Goal: Transaction & Acquisition: Obtain resource

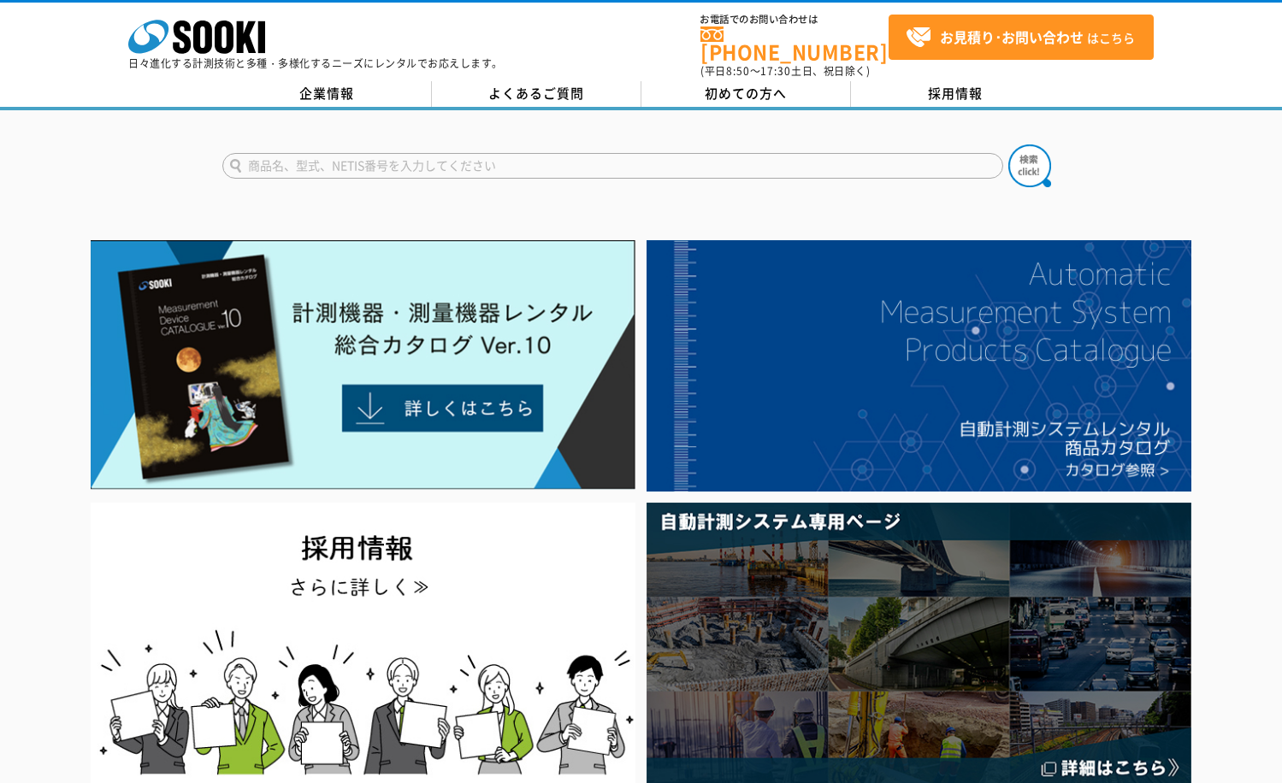
click at [459, 156] on input "text" at bounding box center [612, 166] width 781 height 26
paste input "モバイルハンディスキャナHS-X1"
type input "モバイルハンディスキャナ"
click at [1008, 145] on button at bounding box center [1029, 166] width 43 height 43
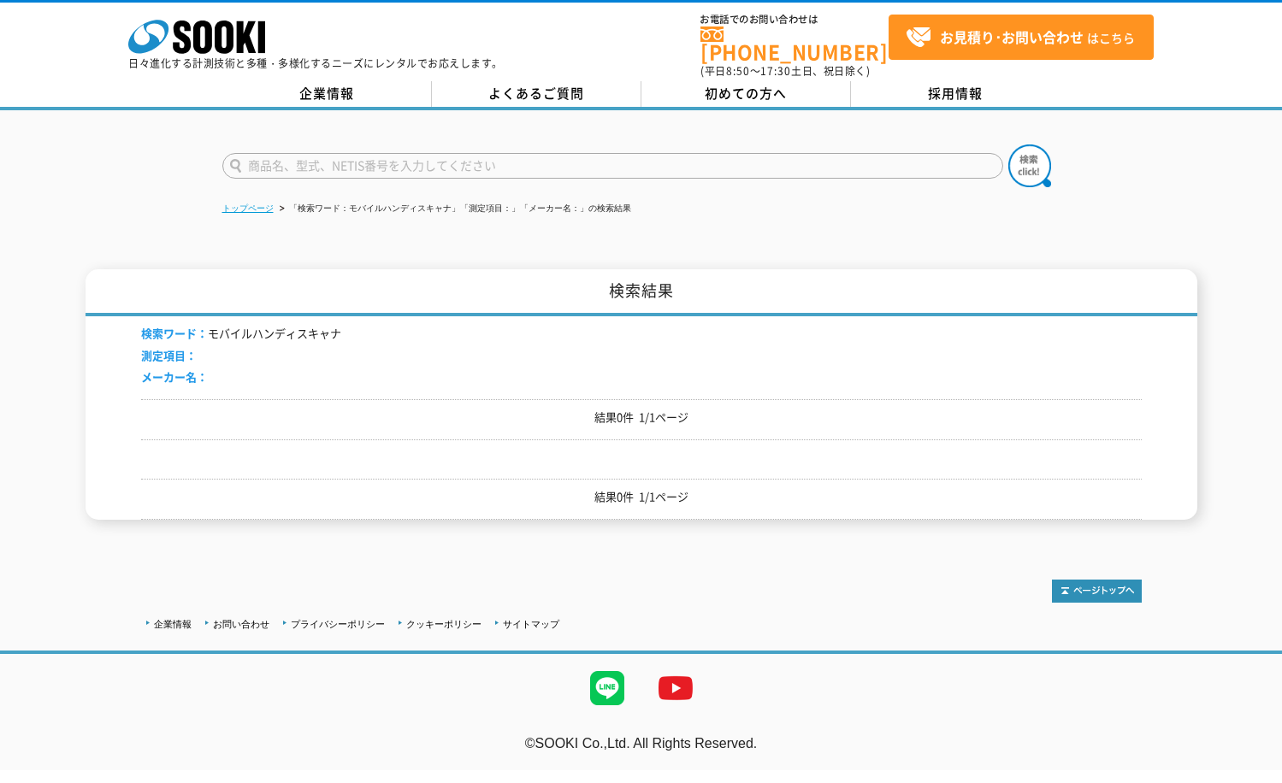
click at [240, 204] on link "トップページ" at bounding box center [247, 208] width 51 height 9
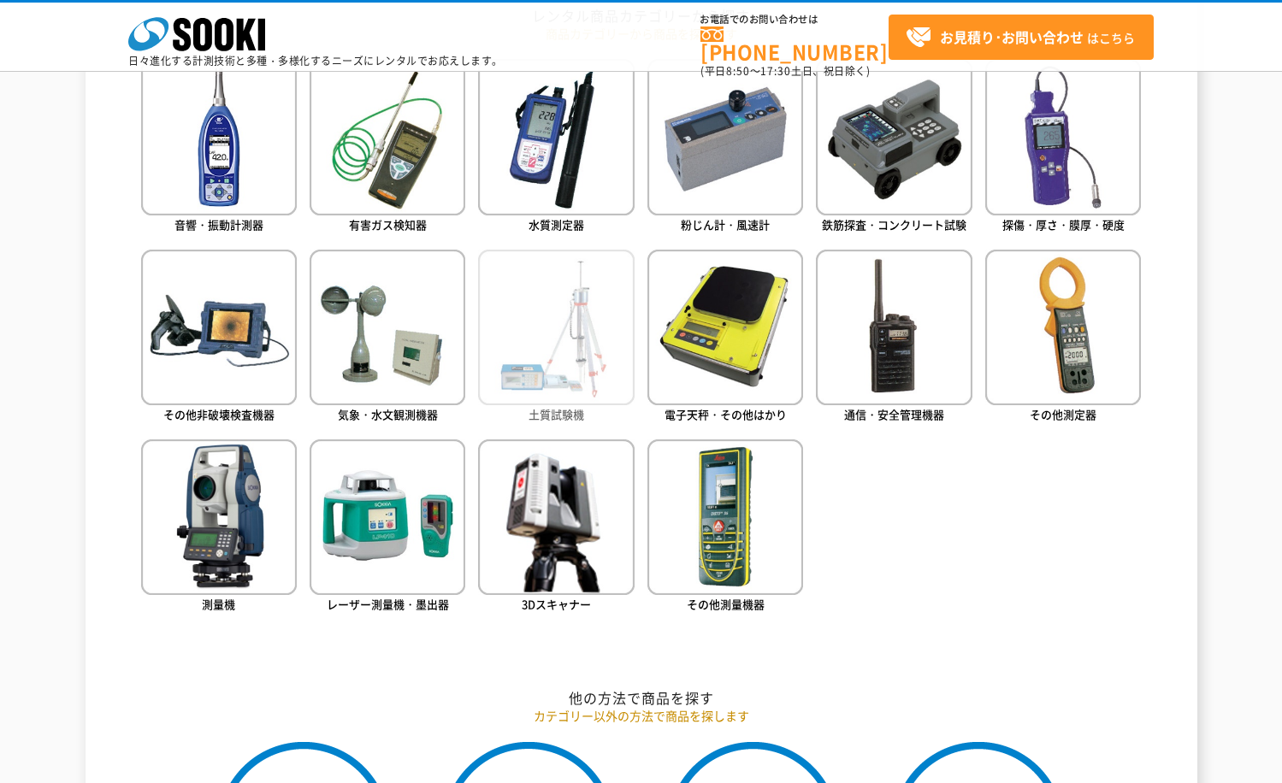
scroll to position [855, 0]
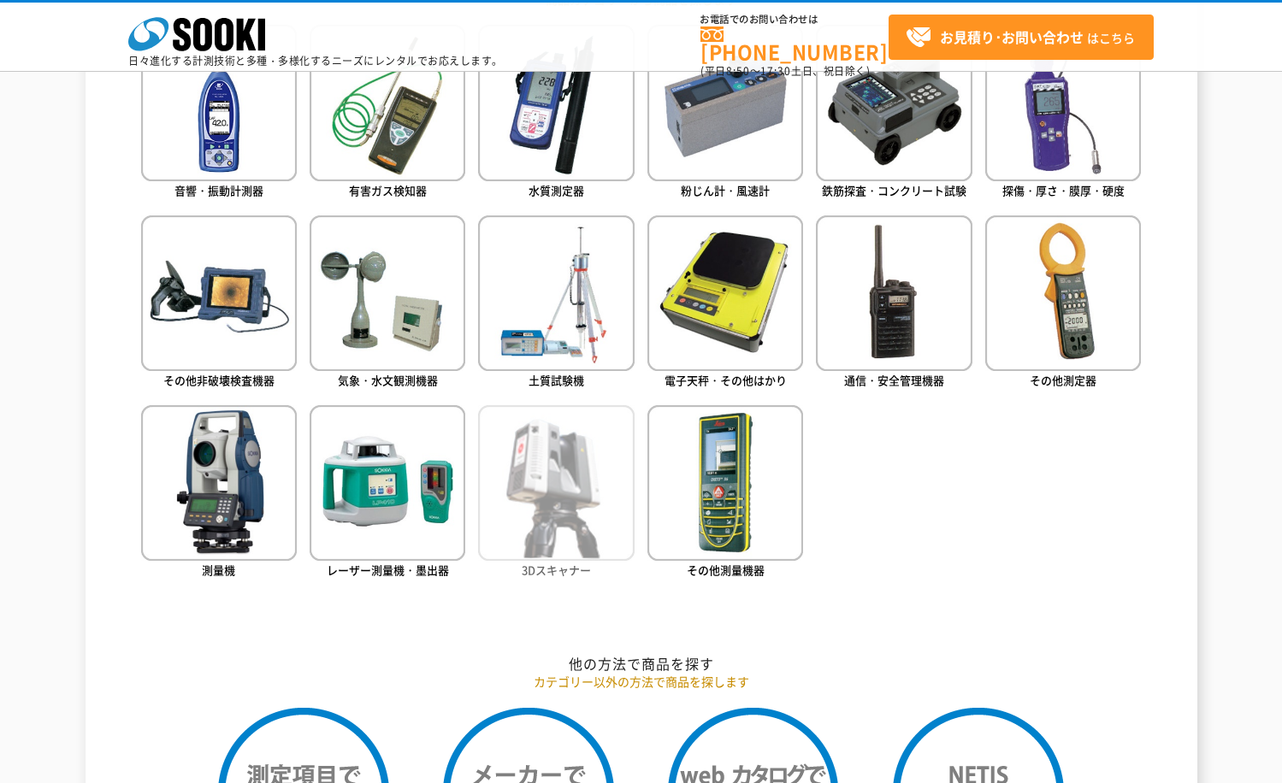
click at [575, 510] on img at bounding box center [556, 483] width 156 height 156
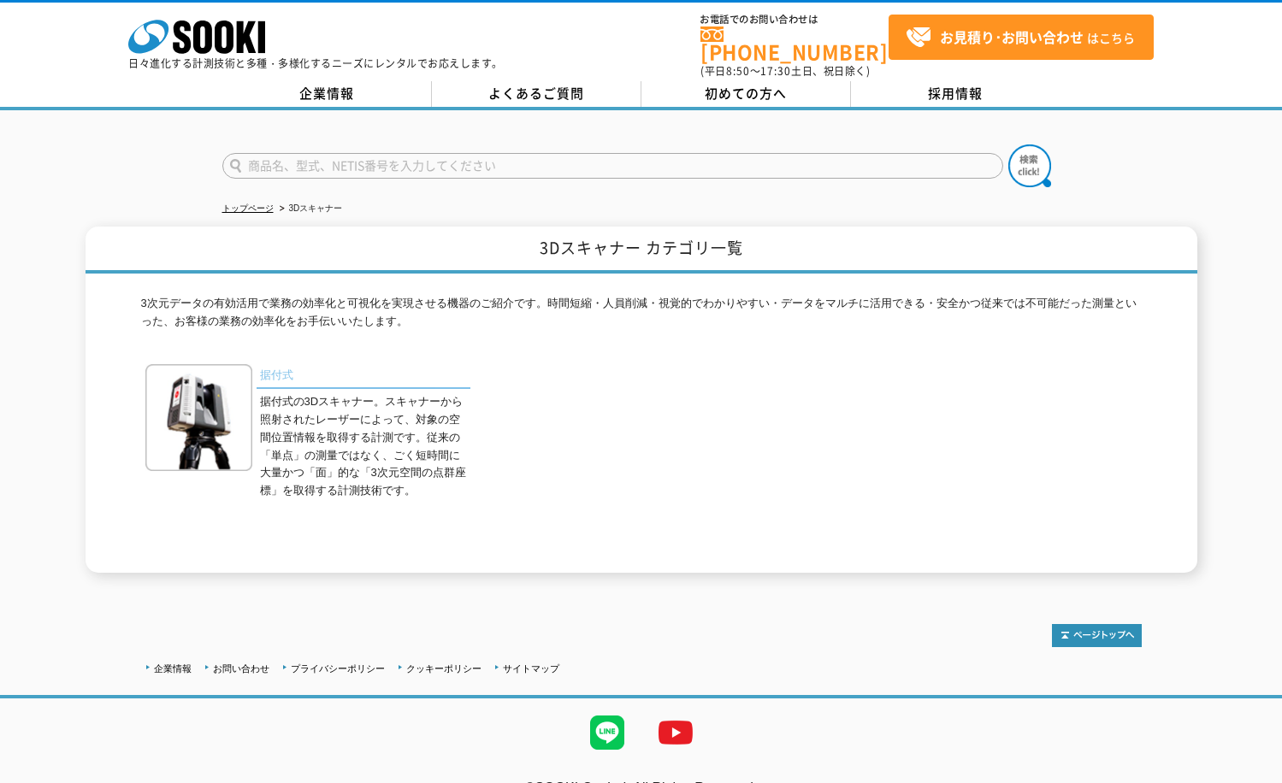
click at [283, 367] on link "据付式" at bounding box center [364, 376] width 214 height 25
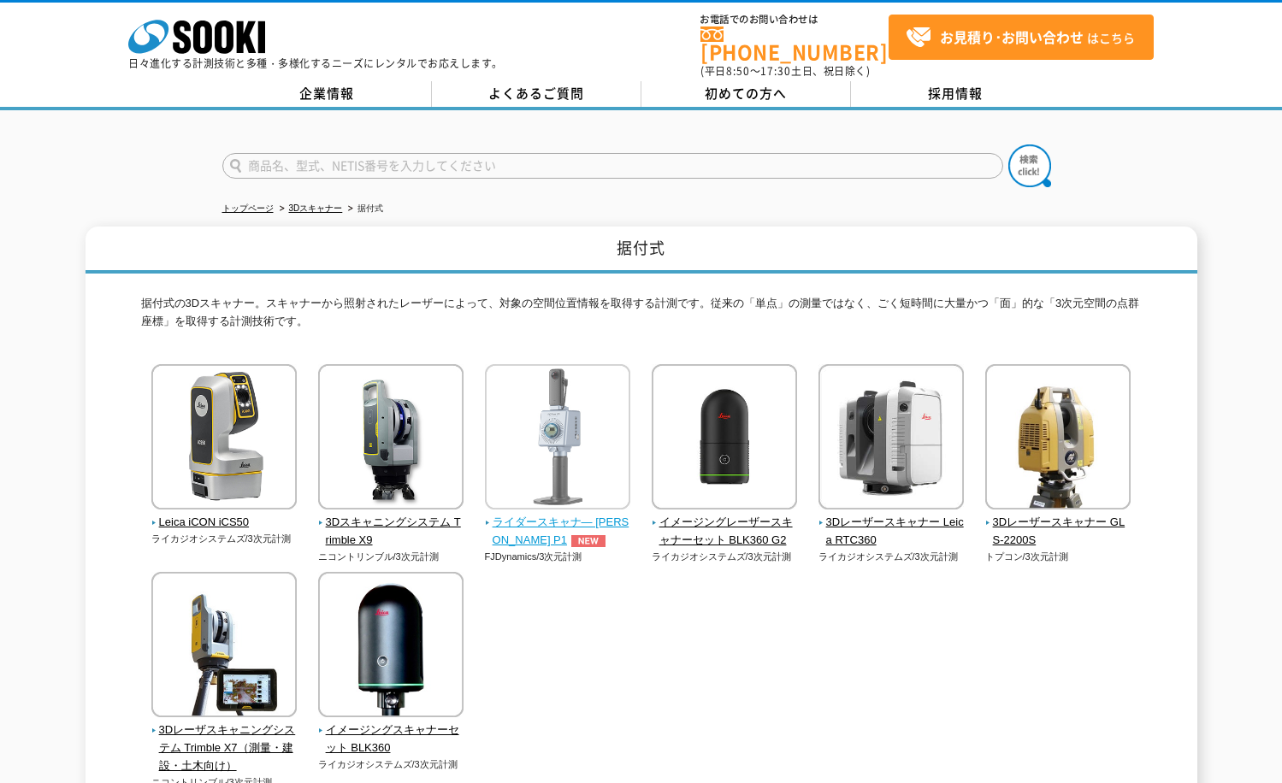
click at [566, 460] on img at bounding box center [557, 439] width 145 height 150
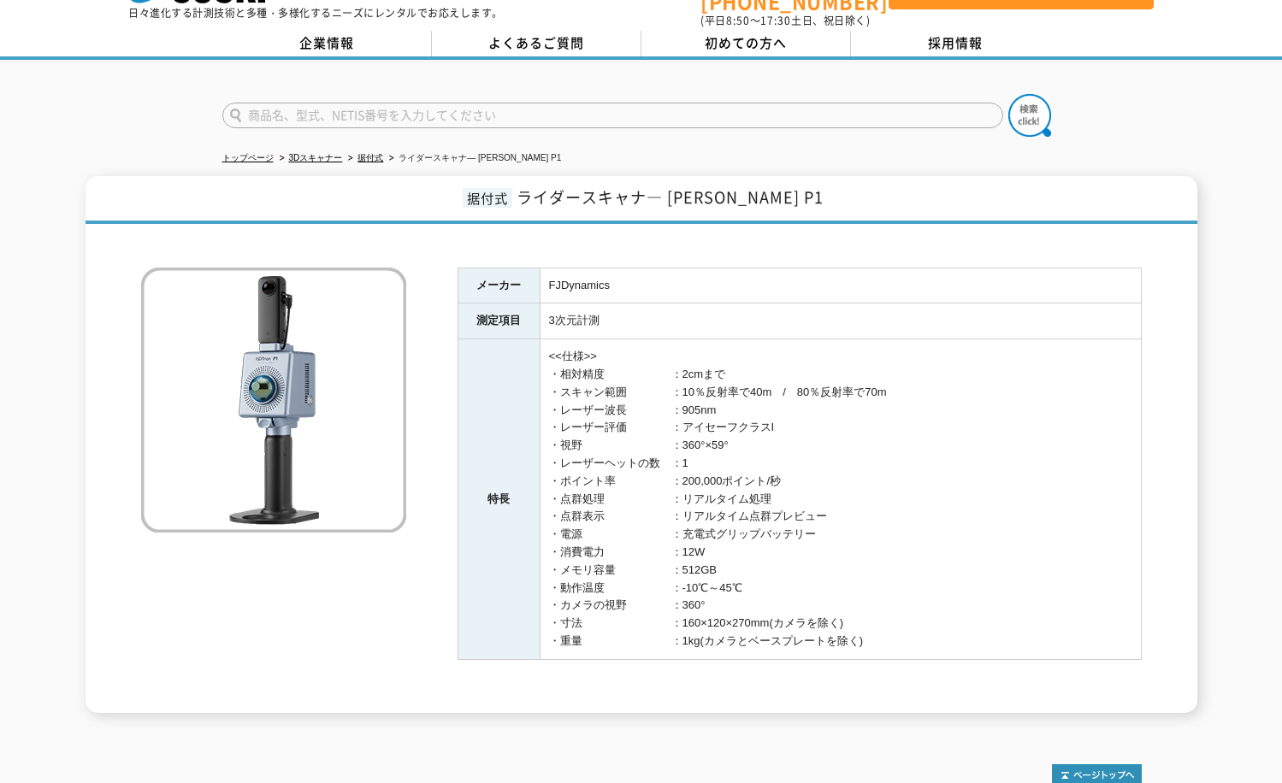
scroll to position [42, 0]
